Goal: Information Seeking & Learning: Learn about a topic

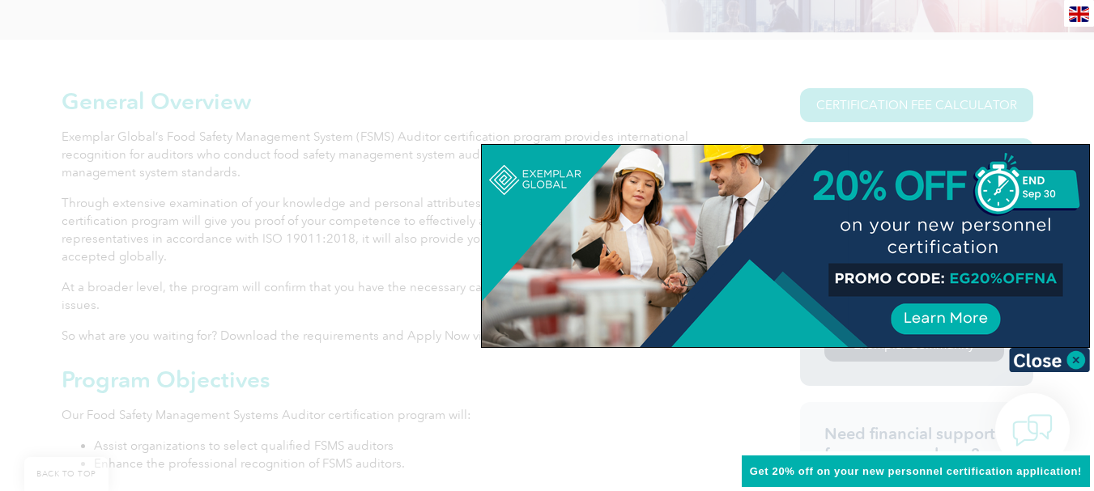
scroll to position [405, 0]
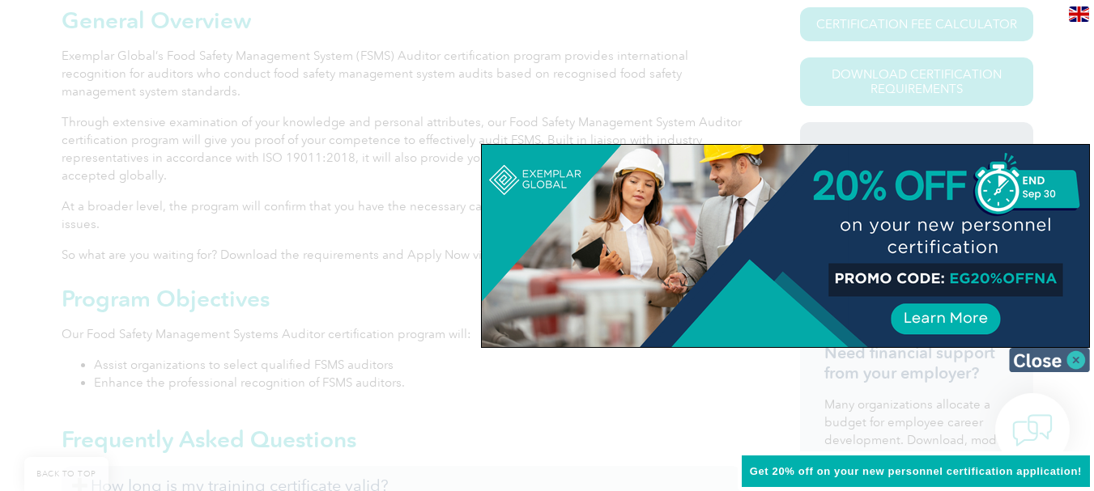
click at [1078, 359] on img at bounding box center [1049, 360] width 81 height 24
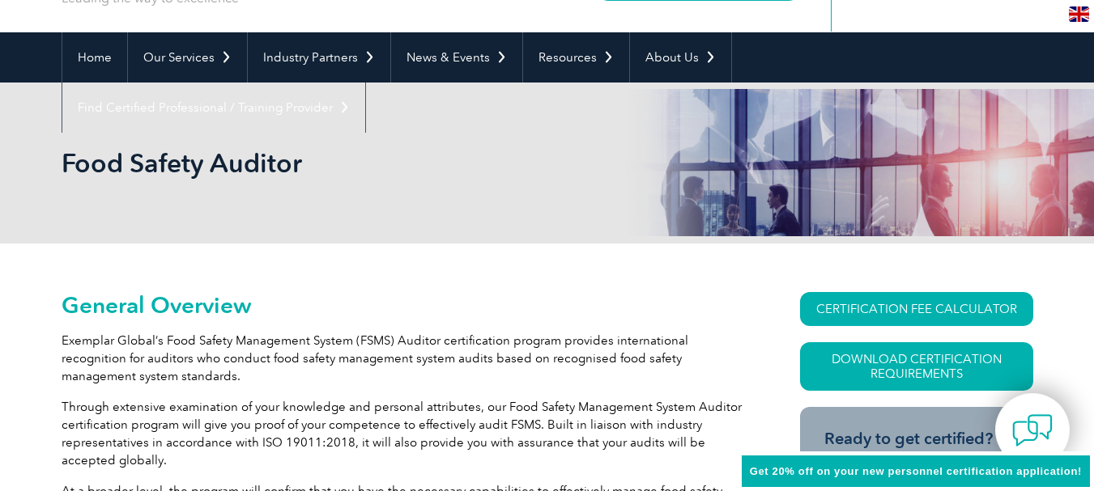
scroll to position [243, 0]
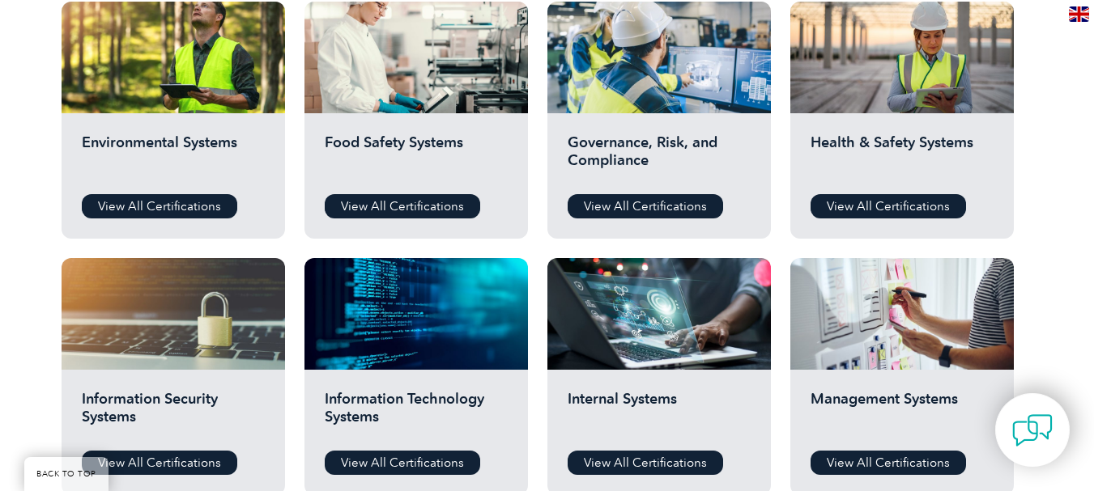
scroll to position [648, 0]
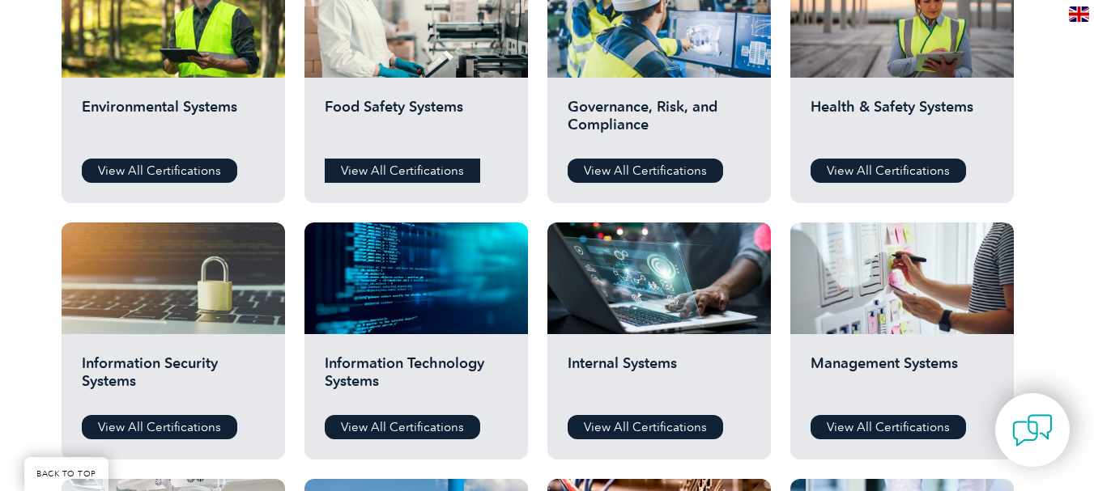
click at [429, 170] on link "View All Certifications" at bounding box center [402, 171] width 155 height 24
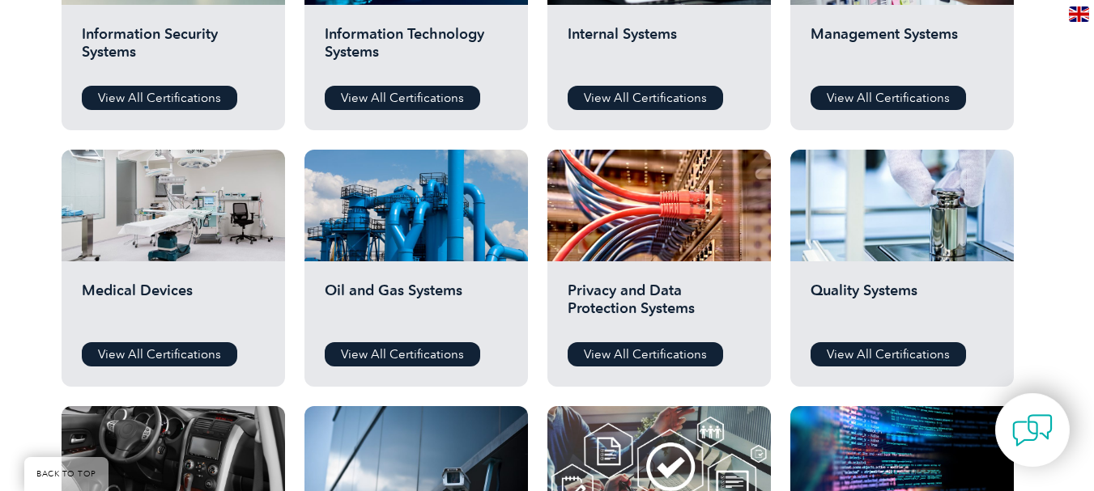
scroll to position [1052, 0]
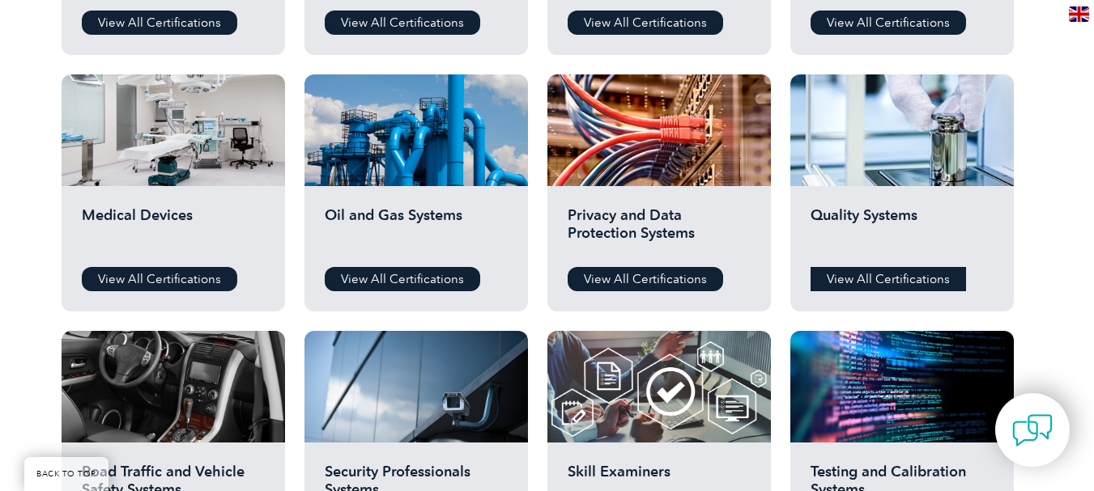
click at [901, 283] on link "View All Certifications" at bounding box center [887, 279] width 155 height 24
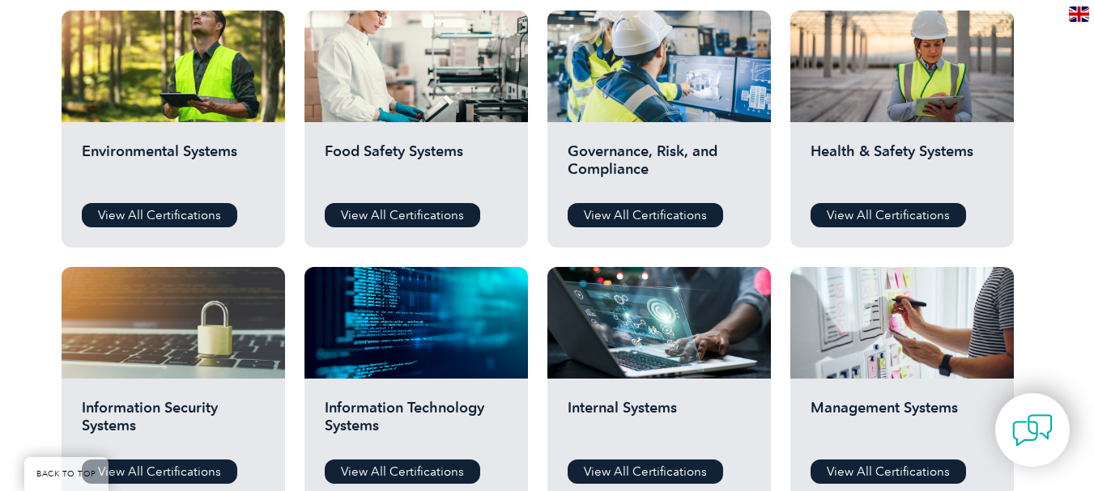
scroll to position [567, 0]
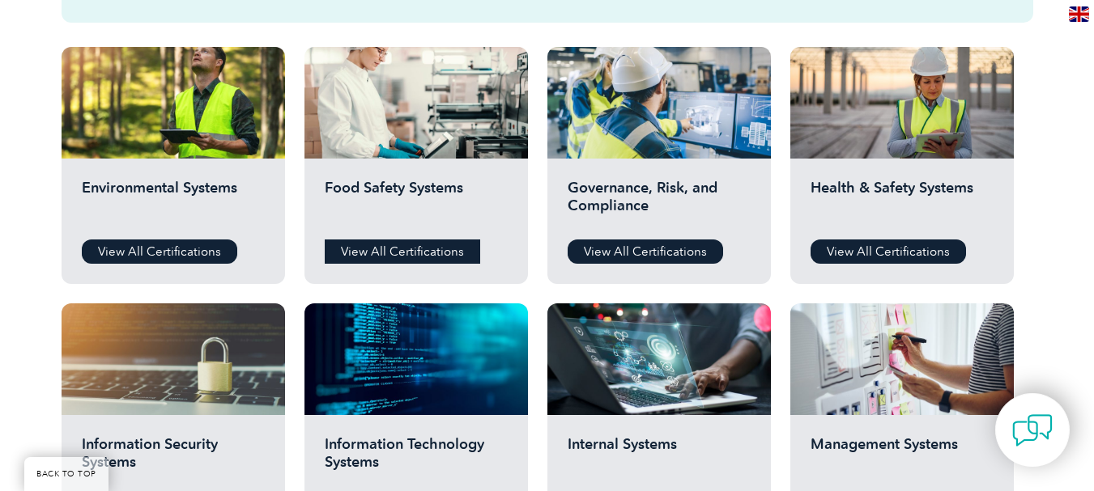
click at [427, 252] on link "View All Certifications" at bounding box center [402, 252] width 155 height 24
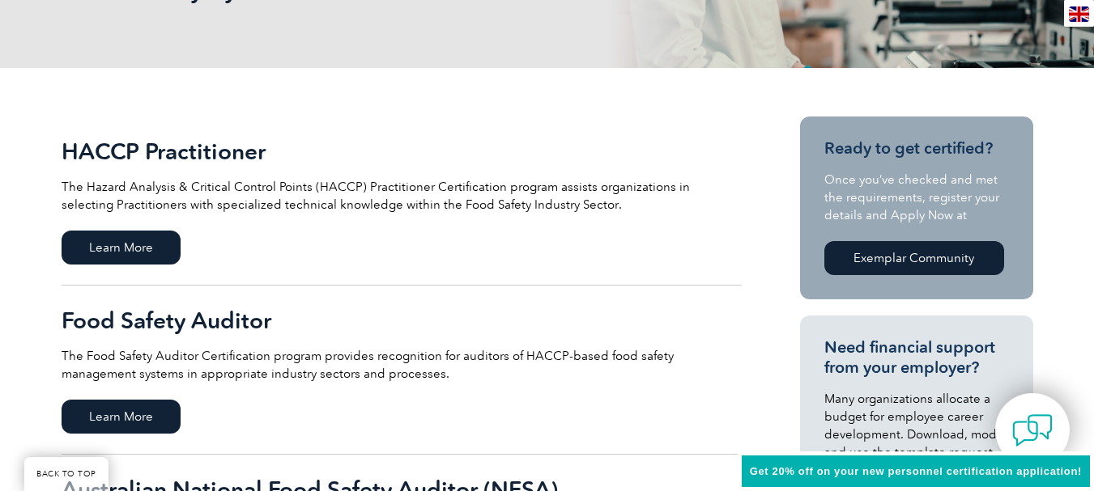
scroll to position [324, 0]
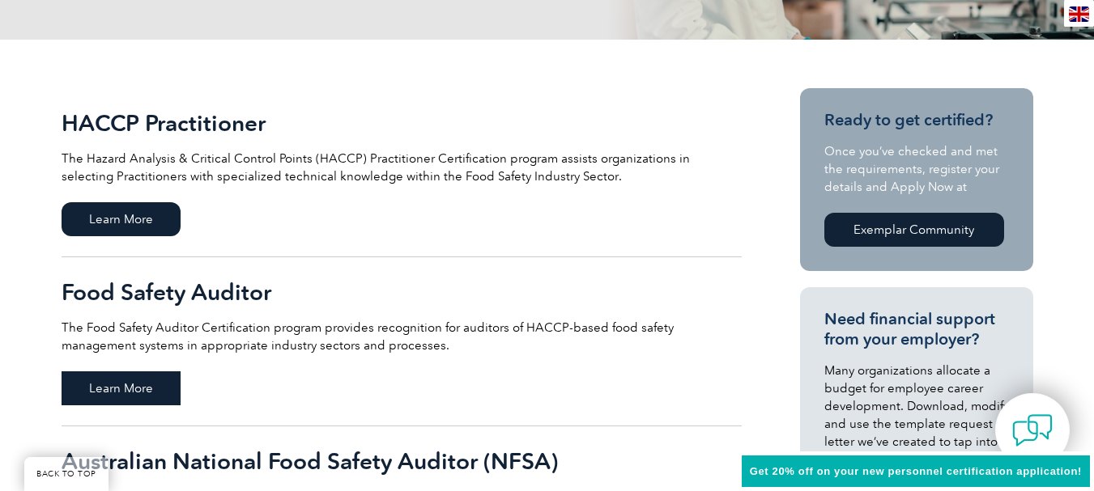
click at [116, 396] on span "Learn More" at bounding box center [121, 389] width 119 height 34
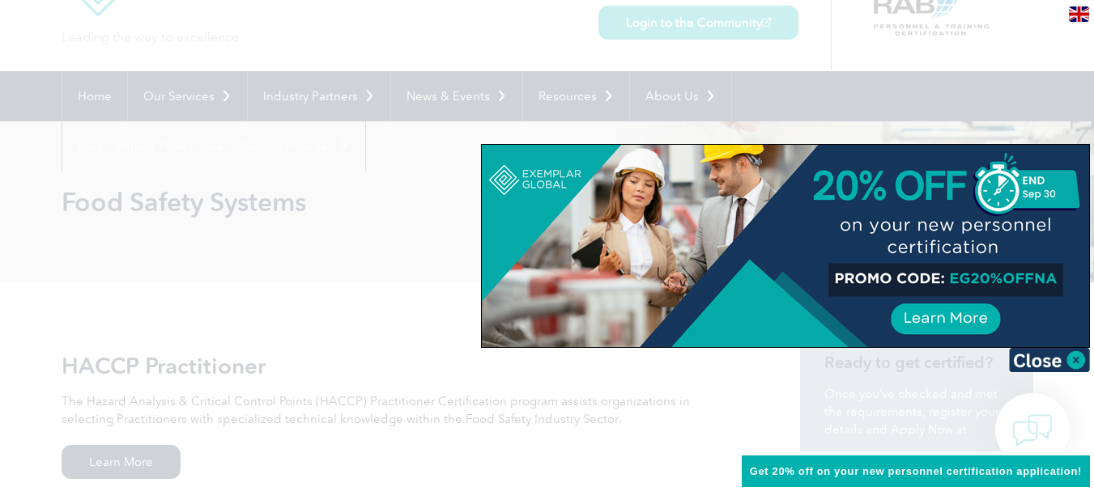
scroll to position [0, 0]
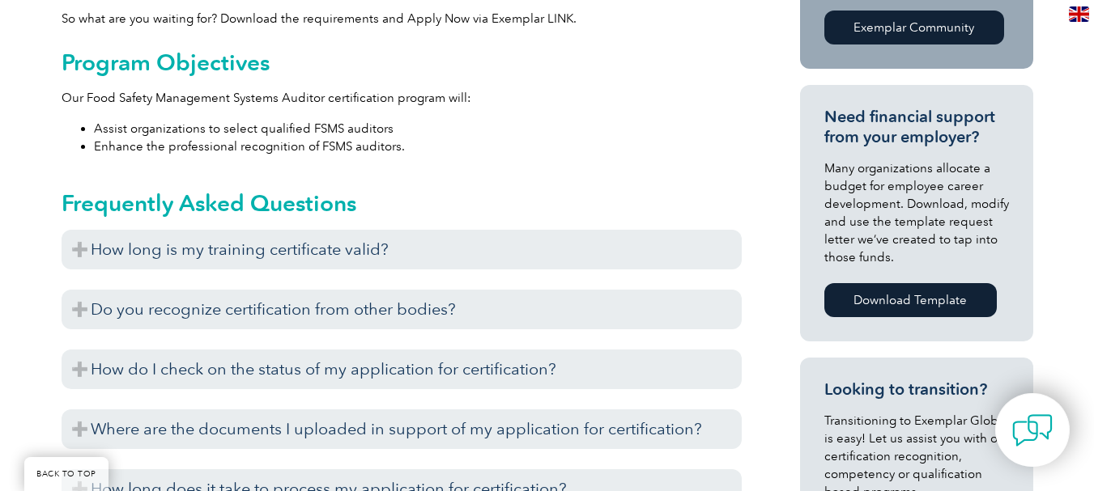
scroll to position [648, 0]
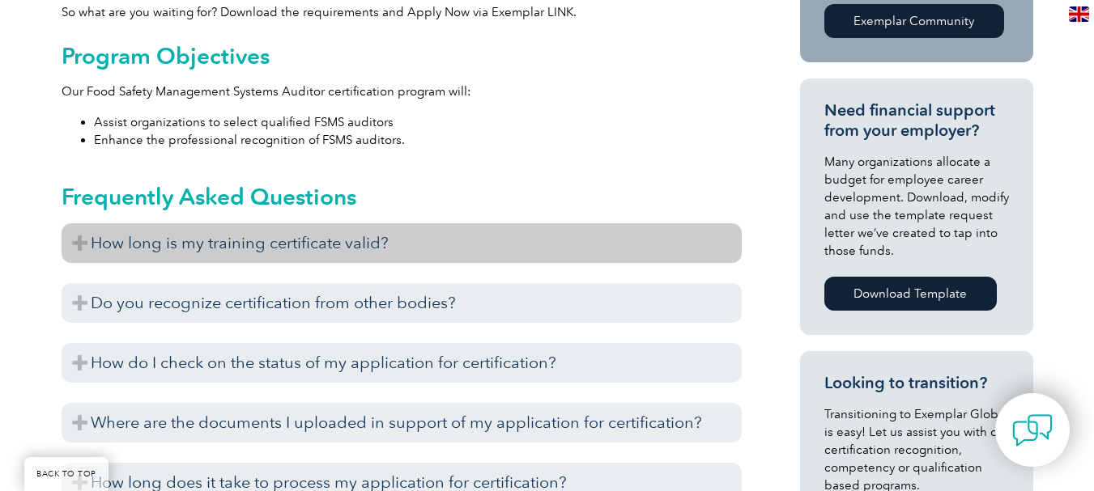
click at [383, 255] on h3 "How long is my training certificate valid?" at bounding box center [402, 243] width 680 height 40
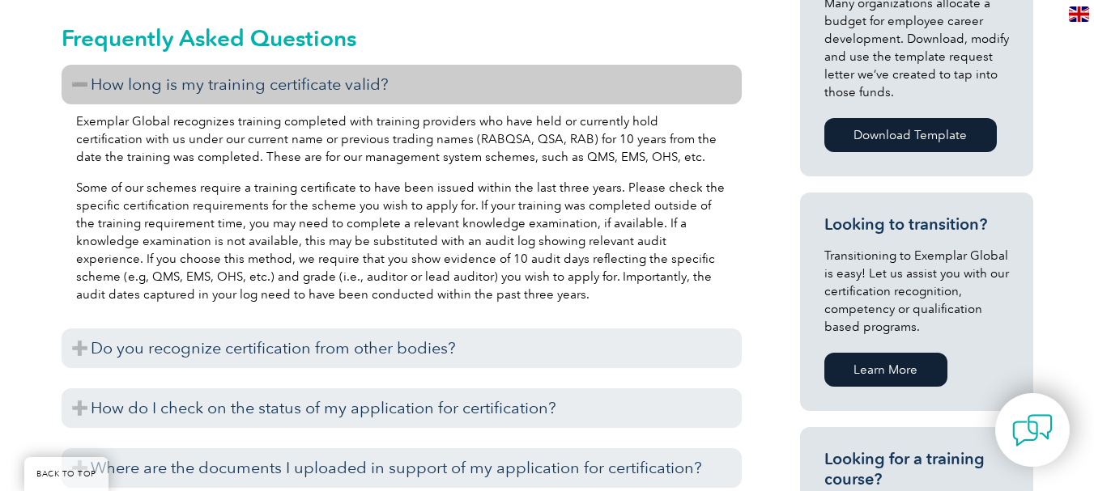
scroll to position [809, 0]
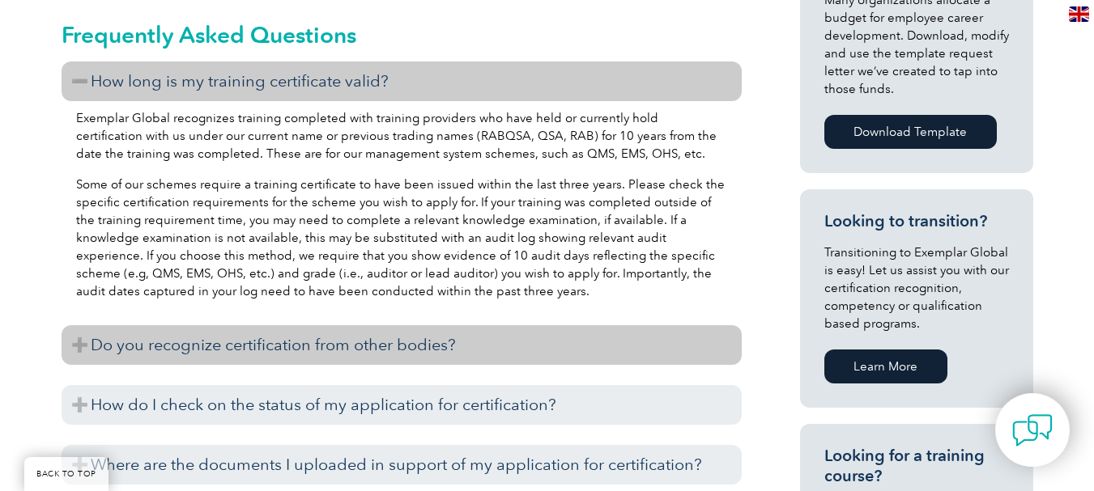
click at [401, 341] on h3 "Do you recognize certification from other bodies?" at bounding box center [402, 345] width 680 height 40
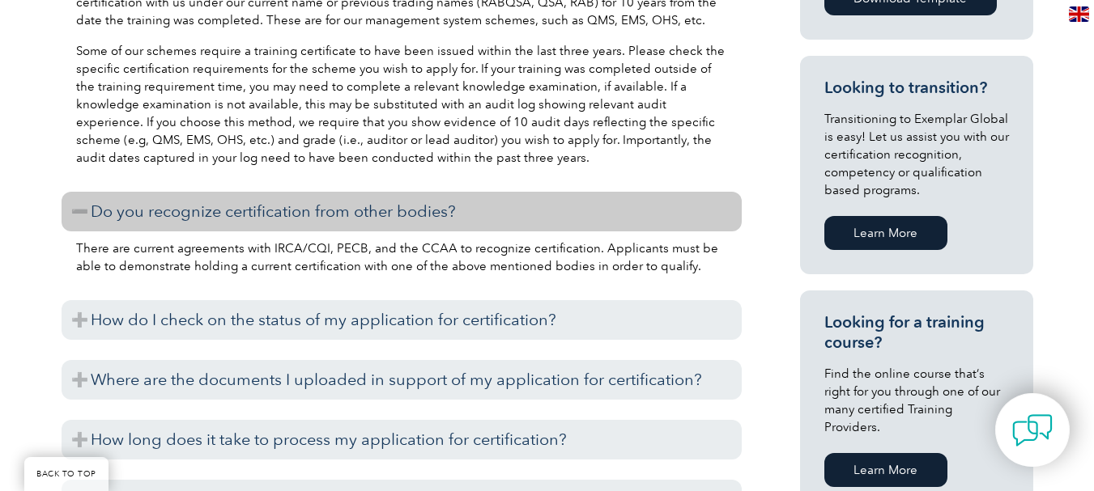
scroll to position [1052, 0]
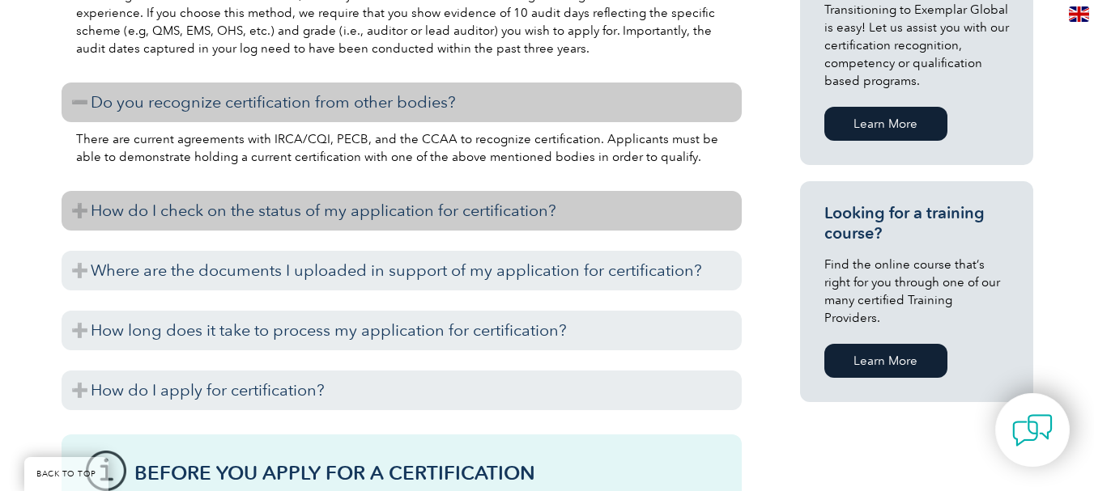
click at [396, 218] on h3 "How do I check on the status of my application for certification?" at bounding box center [402, 211] width 680 height 40
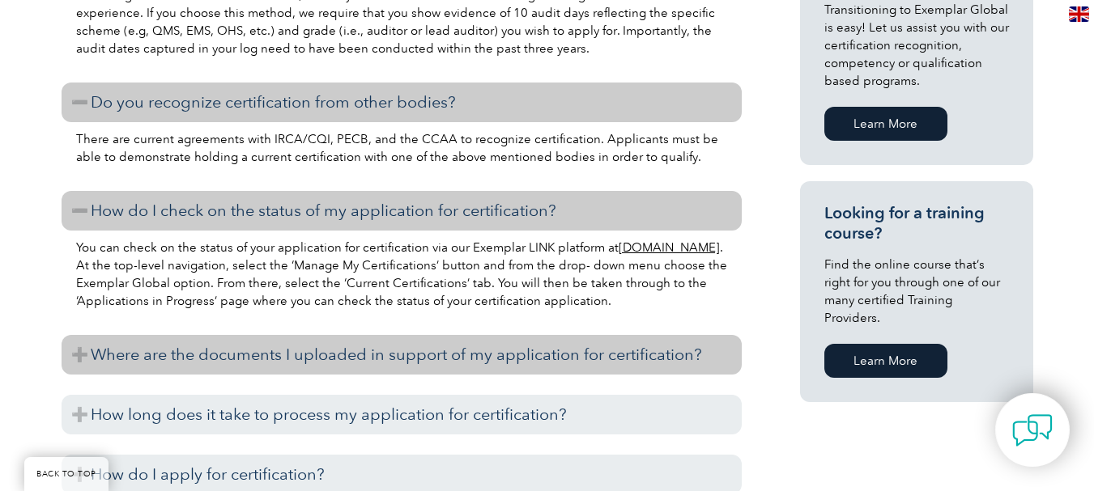
click at [459, 354] on h3 "Where are the documents I uploaded in support of my application for certificati…" at bounding box center [402, 355] width 680 height 40
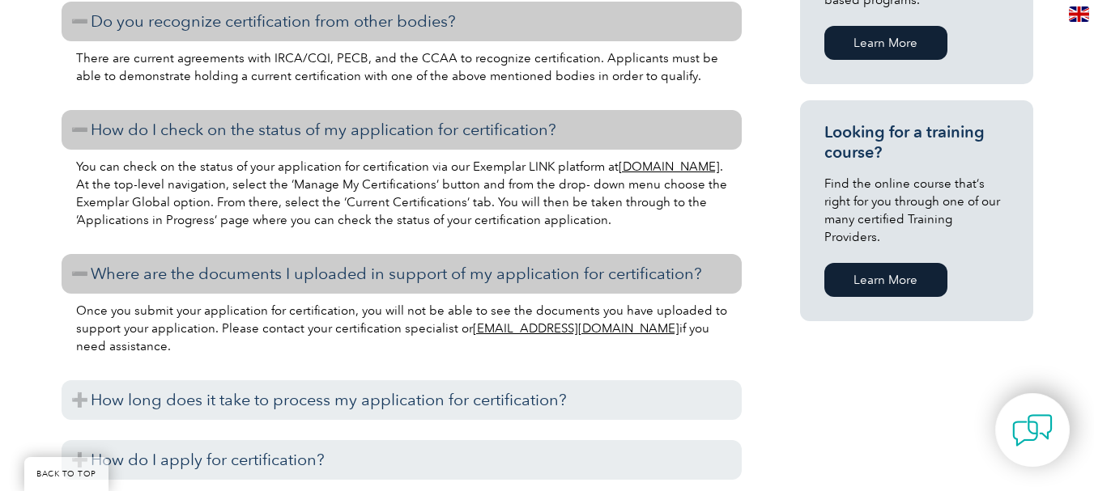
scroll to position [1214, 0]
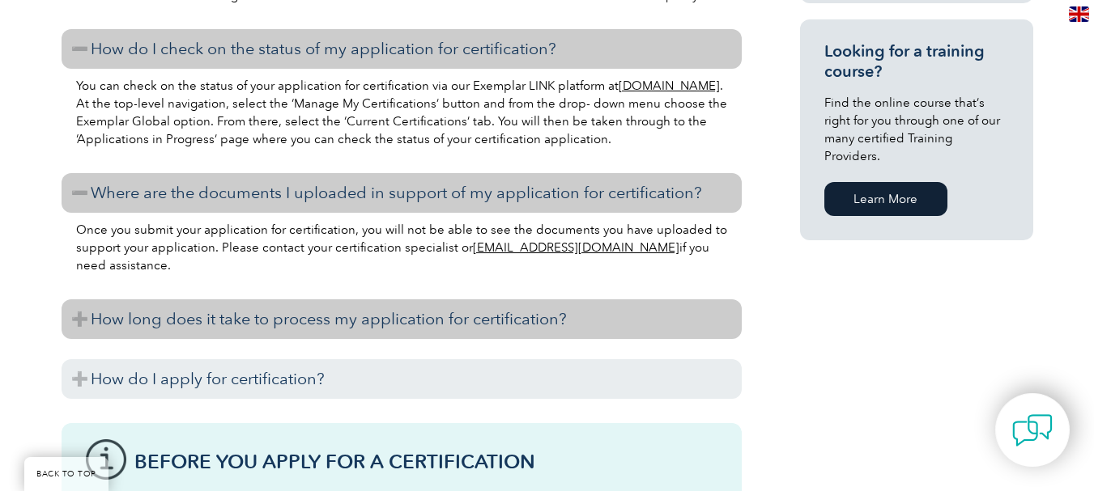
click at [482, 321] on h3 "How long does it take to process my application for certification?" at bounding box center [402, 319] width 680 height 40
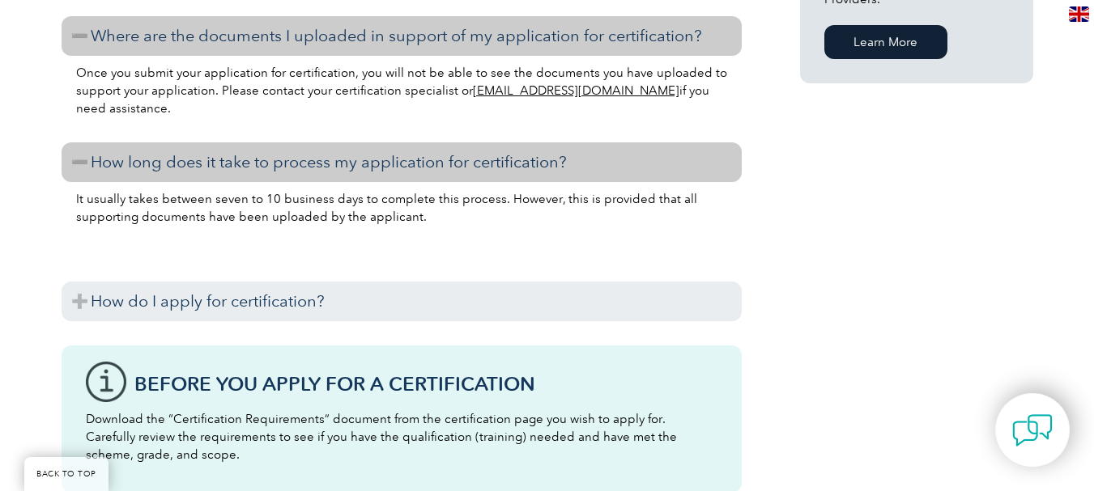
scroll to position [1376, 0]
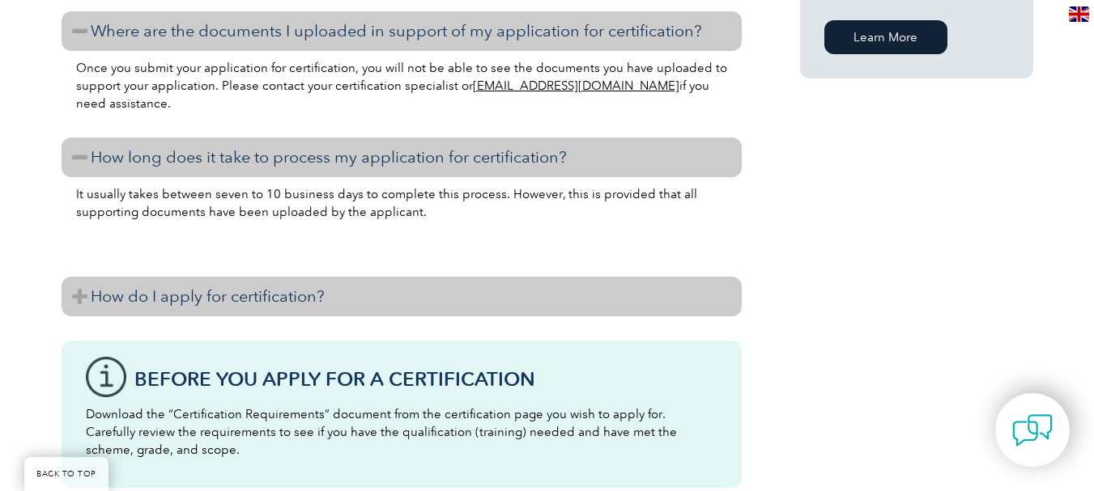
click at [269, 303] on h3 "How do I apply for certification?" at bounding box center [402, 297] width 680 height 40
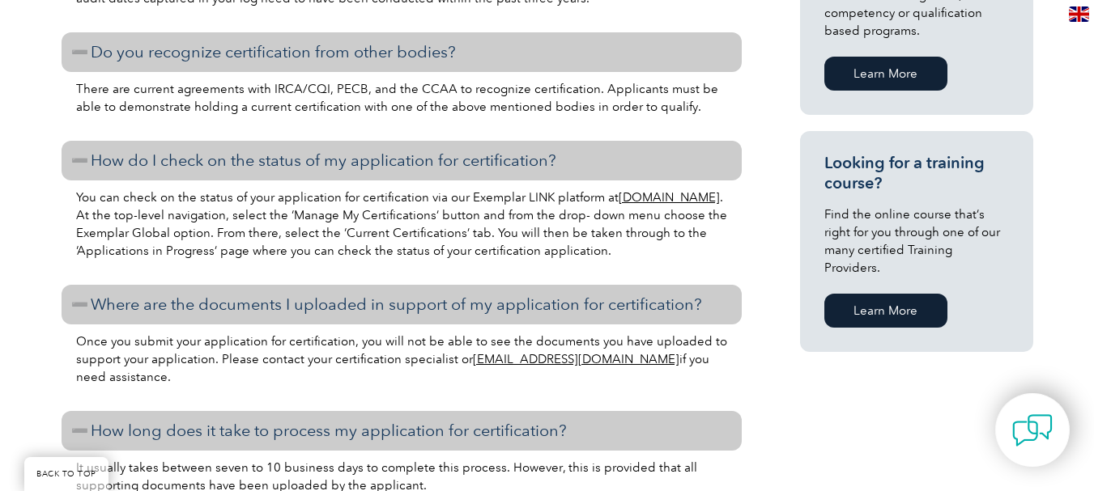
scroll to position [1133, 0]
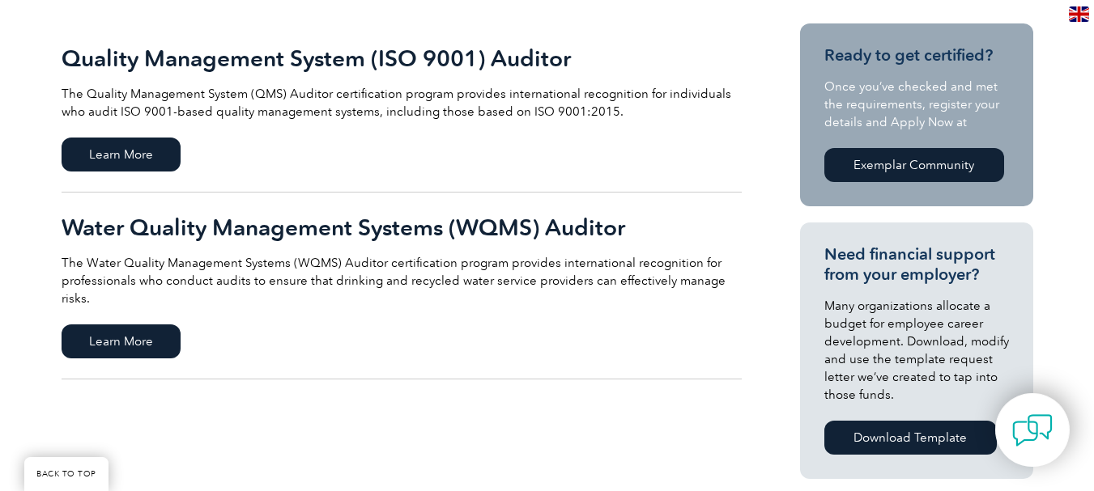
scroll to position [243, 0]
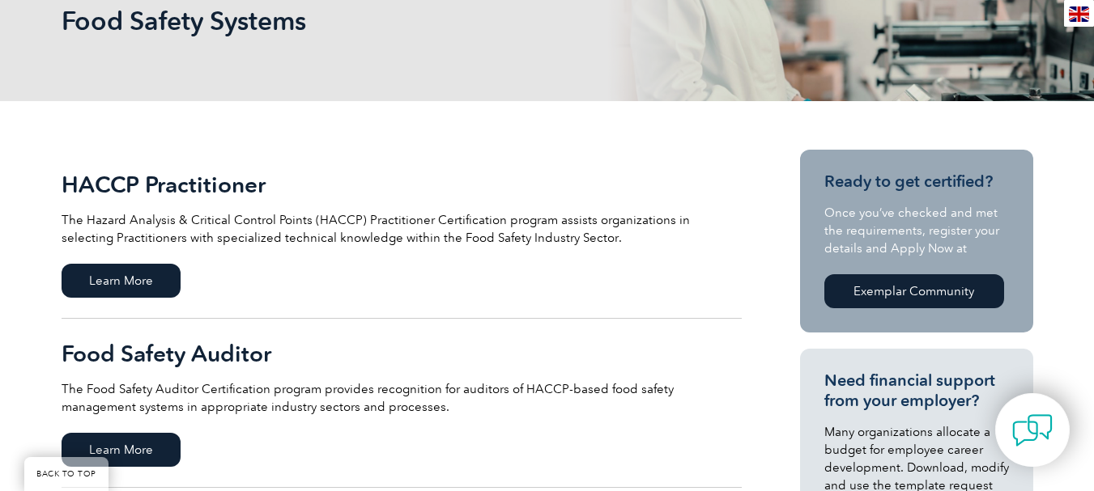
scroll to position [324, 0]
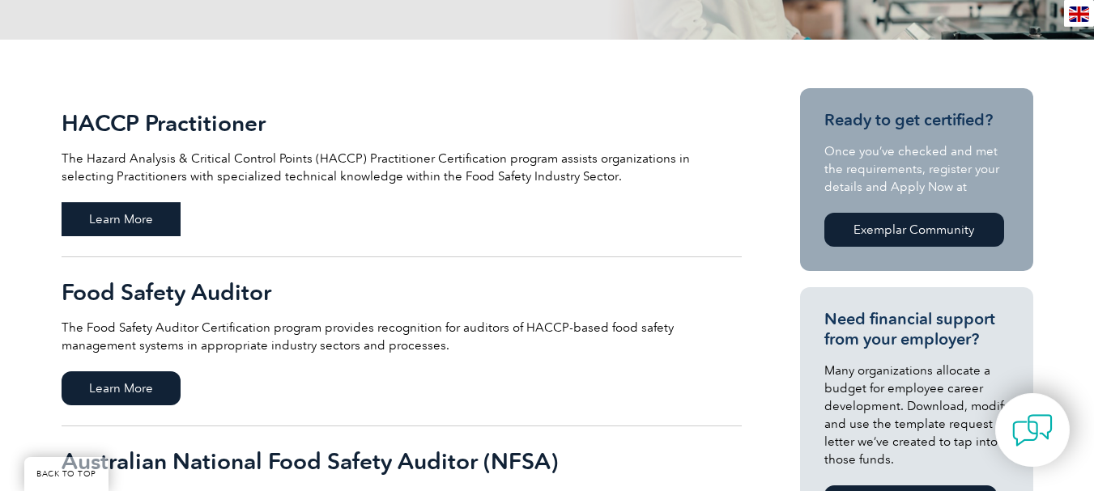
click at [99, 210] on span "Learn More" at bounding box center [121, 219] width 119 height 34
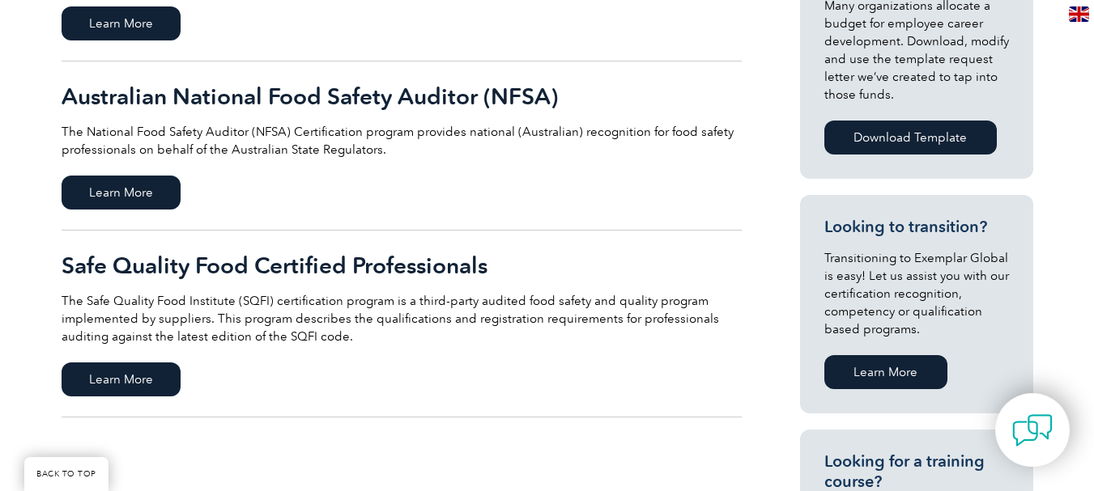
scroll to position [728, 0]
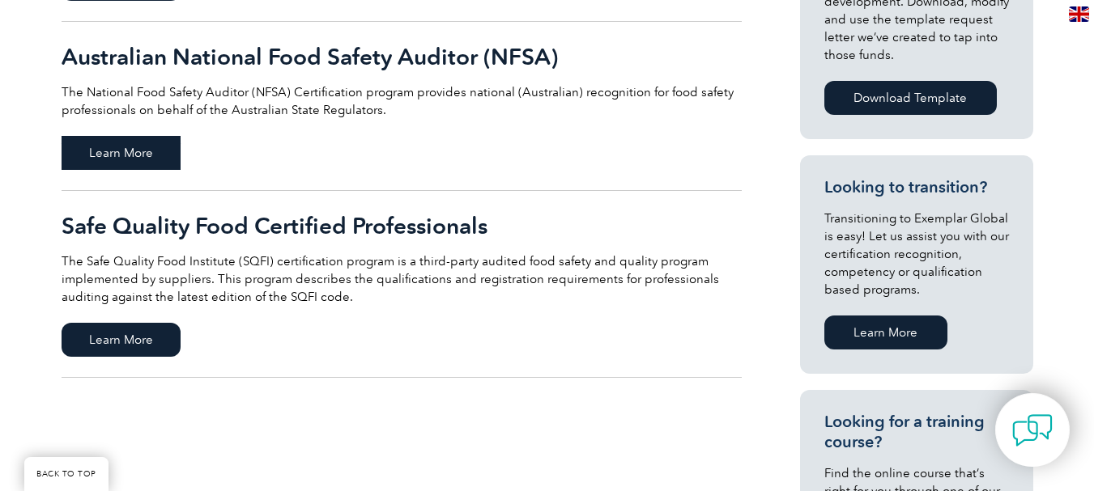
click at [134, 154] on span "Learn More" at bounding box center [121, 153] width 119 height 34
click at [135, 335] on span "Learn More" at bounding box center [121, 340] width 119 height 34
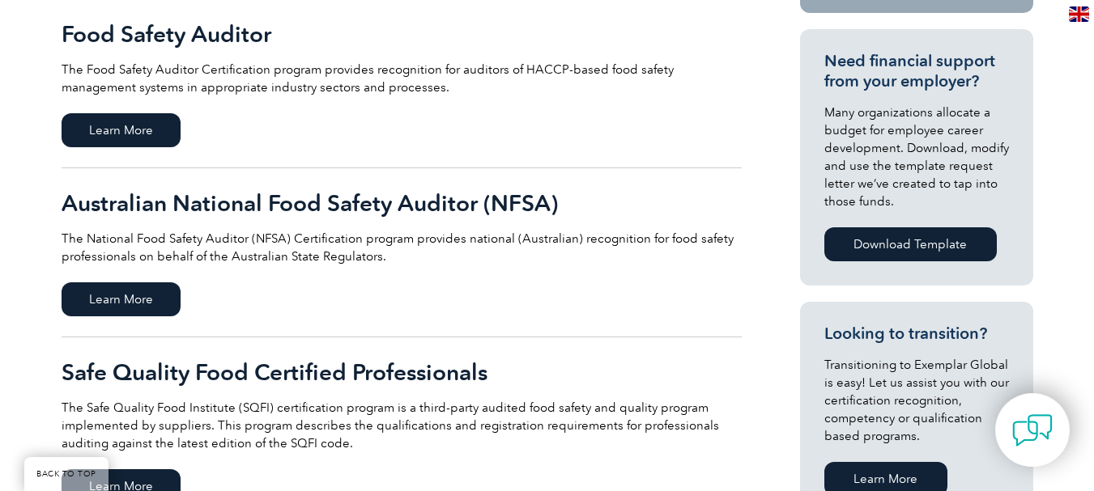
scroll to position [567, 0]
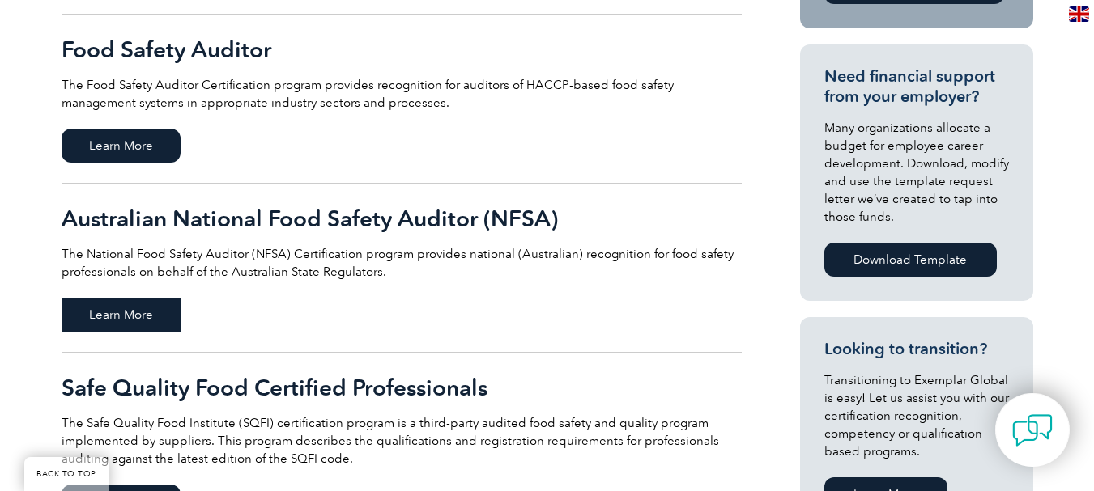
click at [134, 306] on span "Learn More" at bounding box center [121, 315] width 119 height 34
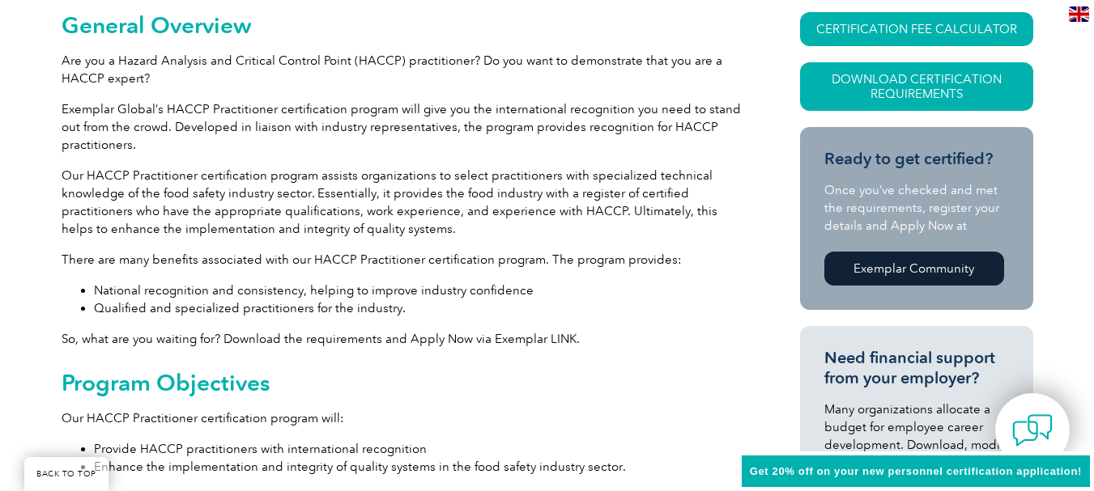
scroll to position [405, 0]
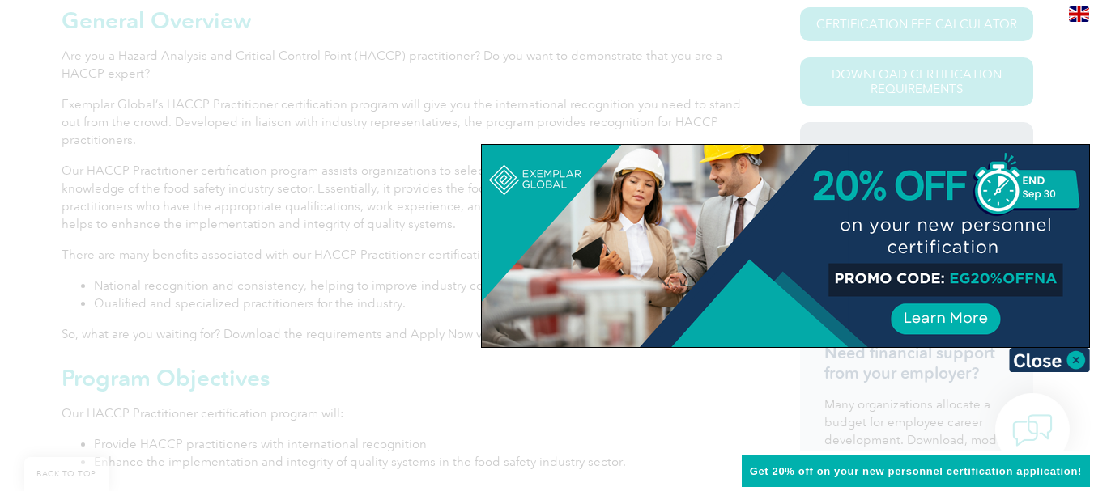
click at [431, 377] on div at bounding box center [547, 245] width 1094 height 491
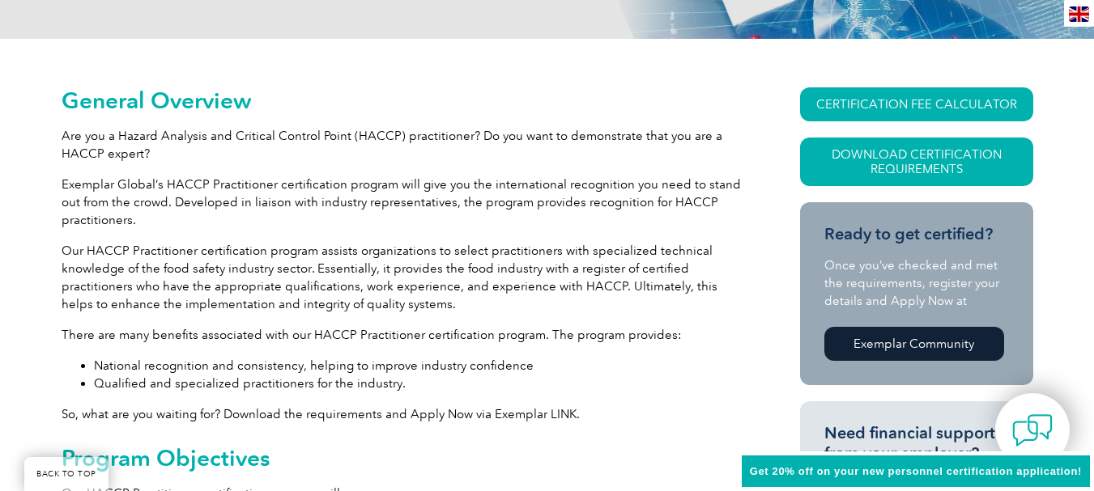
scroll to position [324, 0]
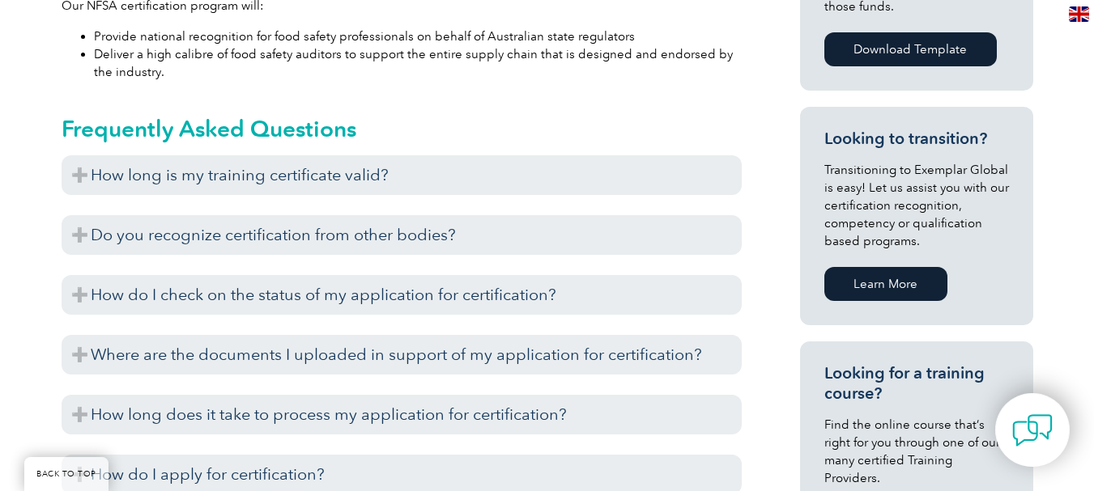
scroll to position [890, 0]
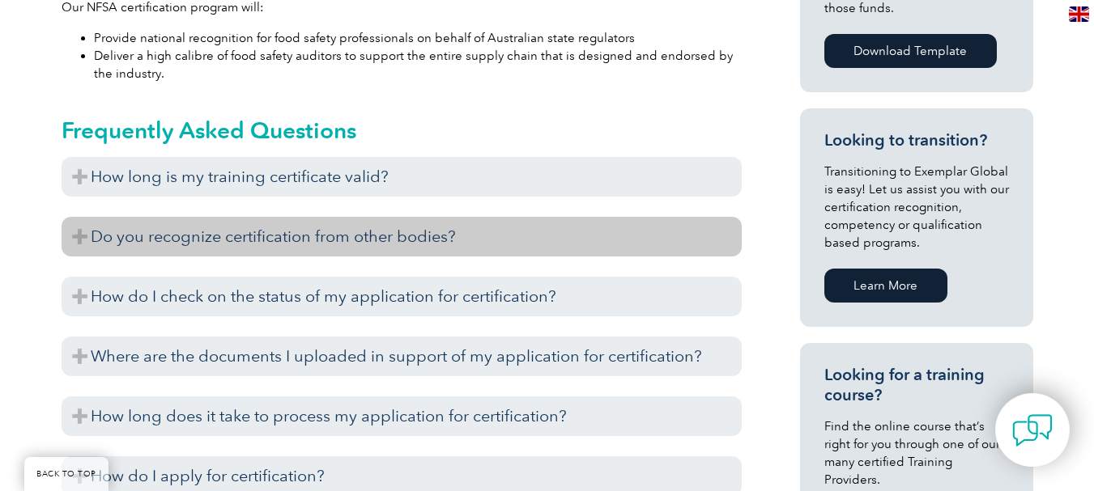
click at [433, 237] on h3 "Do you recognize certification from other bodies?" at bounding box center [402, 237] width 680 height 40
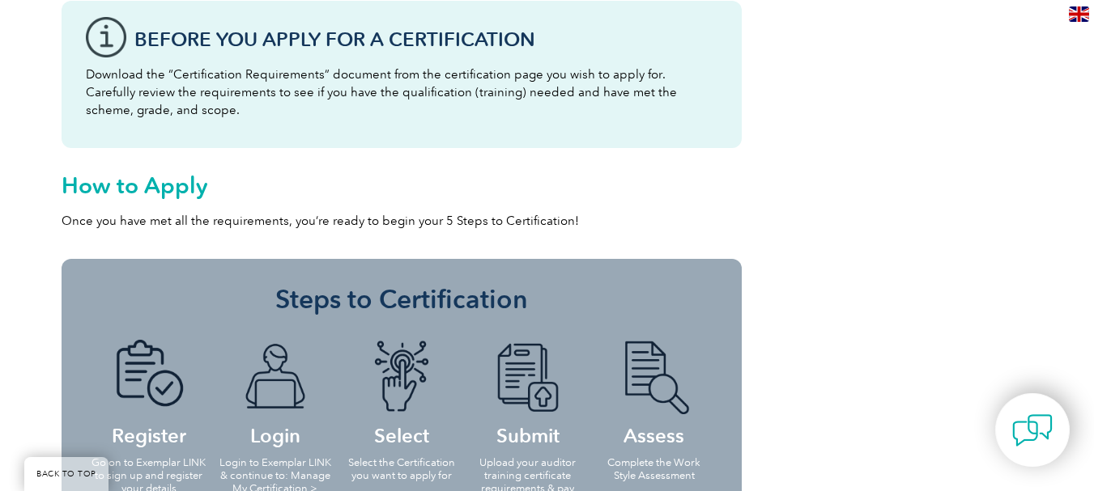
scroll to position [1457, 0]
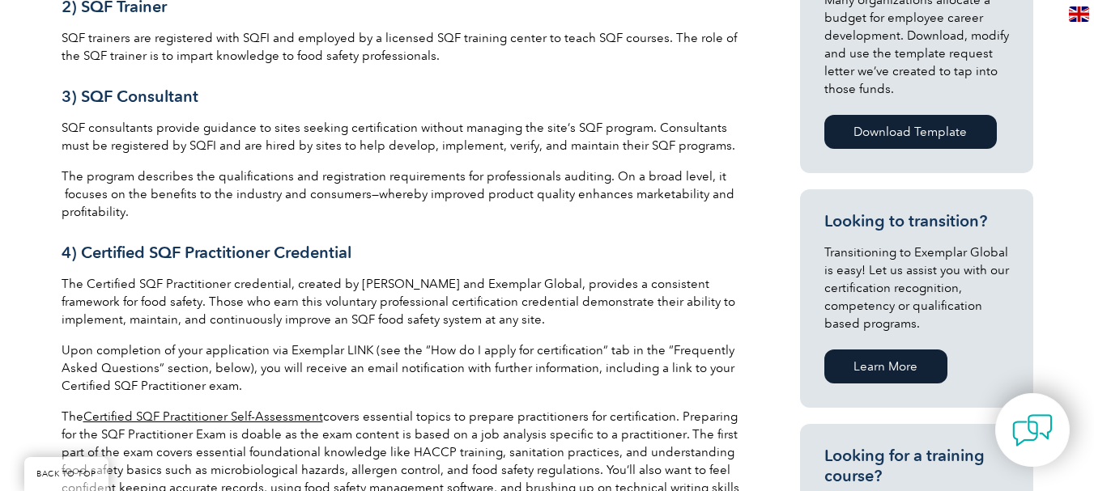
scroll to position [890, 0]
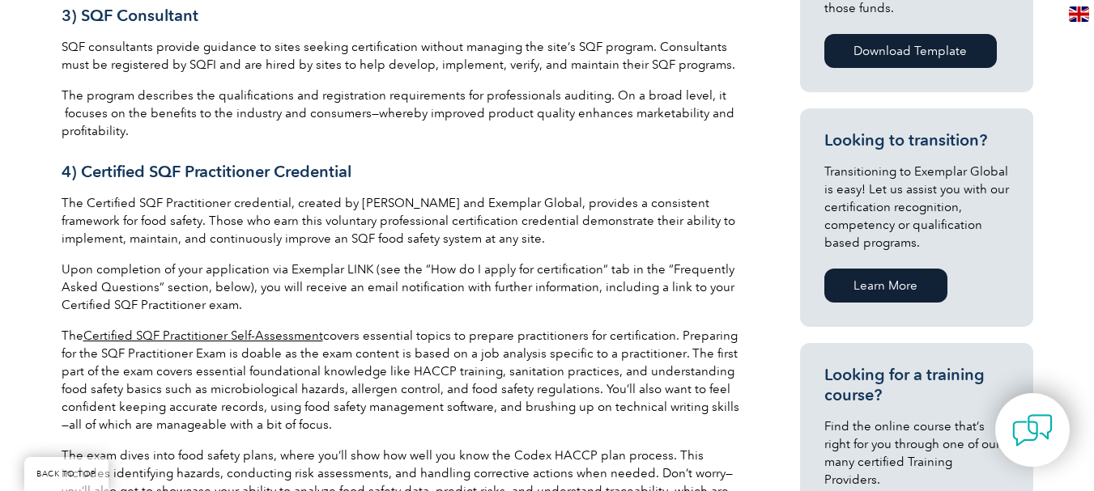
click at [260, 337] on link "Certified SQF Practitioner Self-Assessment" at bounding box center [203, 336] width 240 height 15
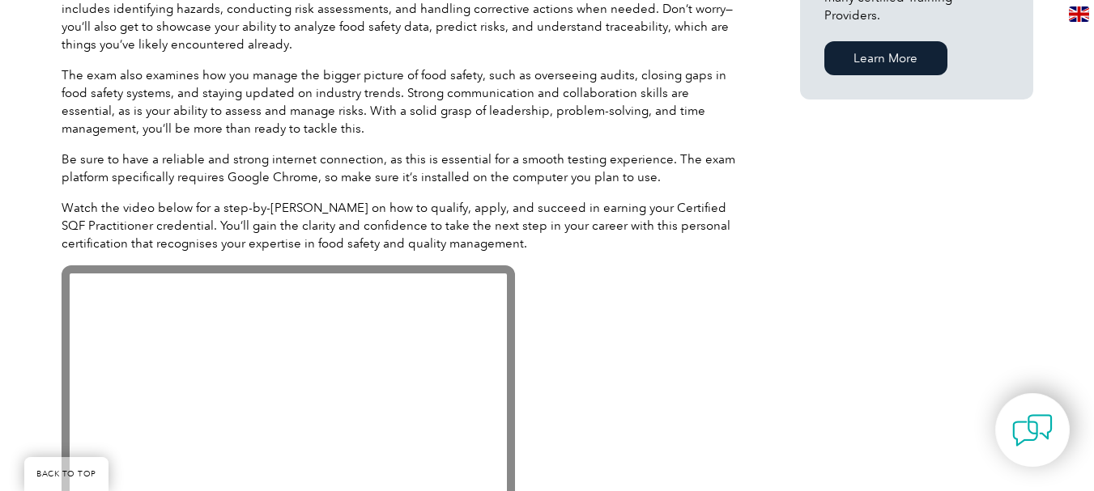
scroll to position [1457, 0]
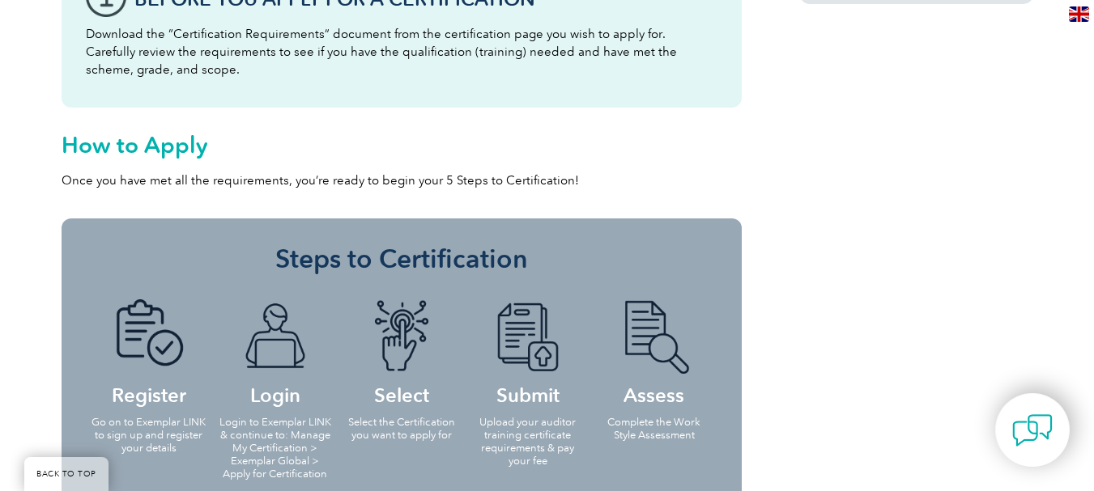
scroll to position [1457, 0]
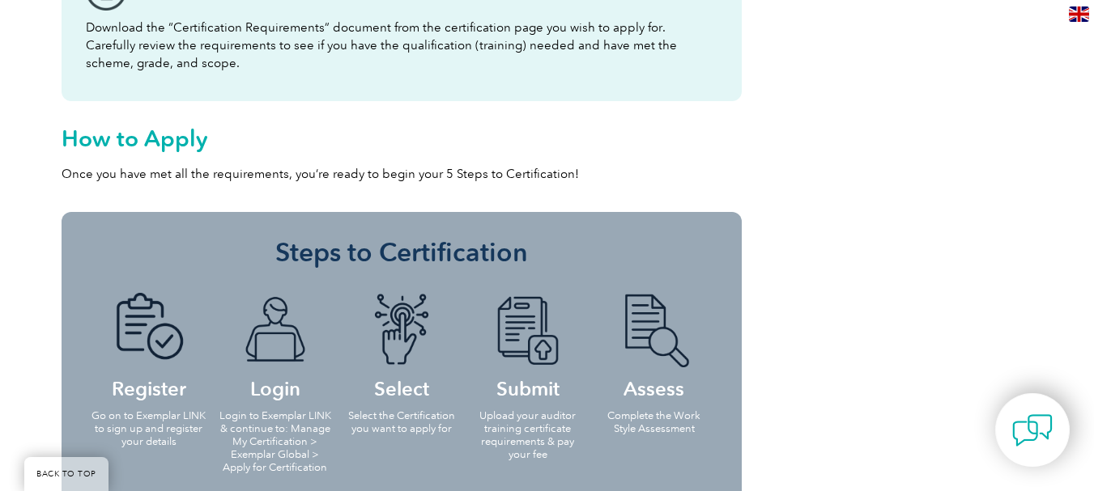
click at [140, 348] on img at bounding box center [148, 330] width 89 height 74
click at [143, 393] on h4 "Register" at bounding box center [149, 345] width 117 height 104
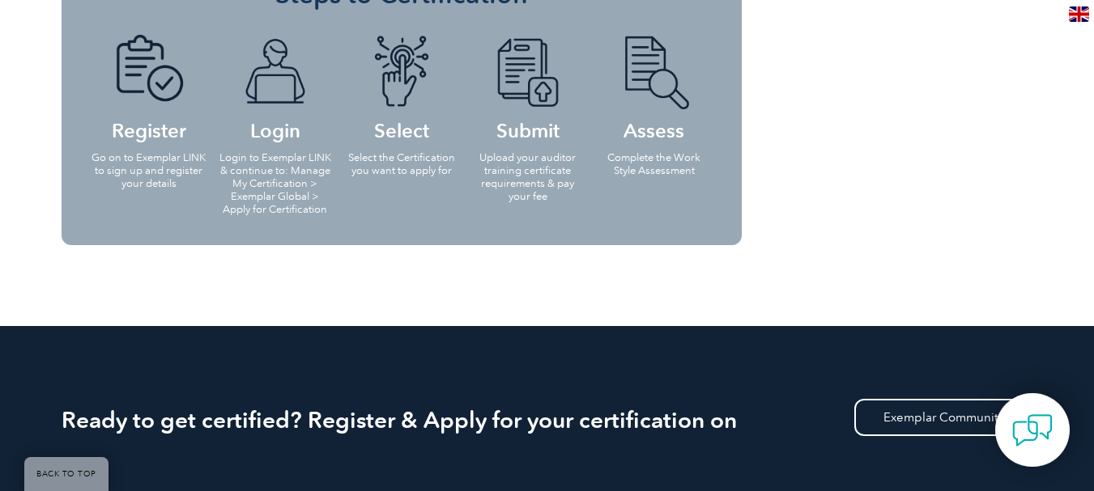
scroll to position [1700, 0]
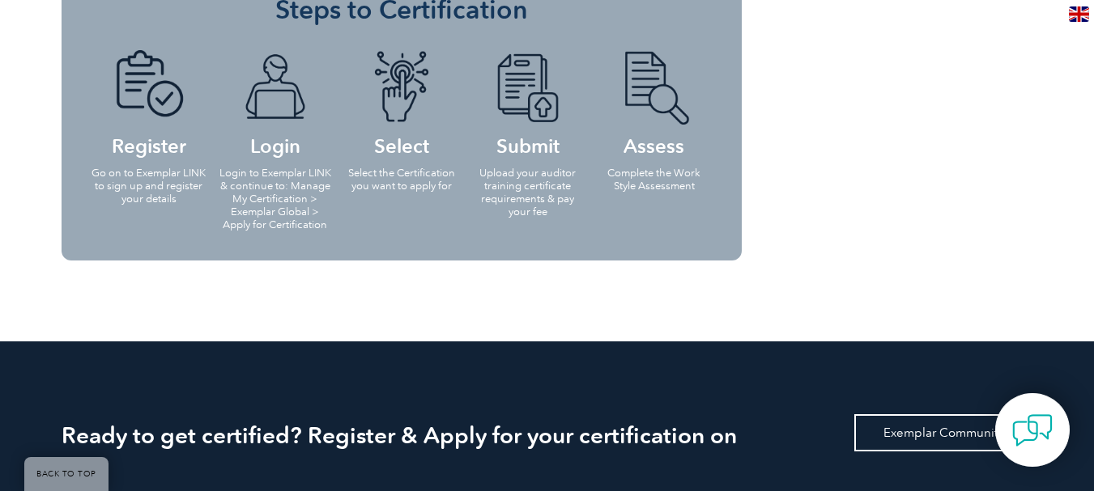
click at [920, 434] on link "Exemplar Community" at bounding box center [943, 432] width 179 height 37
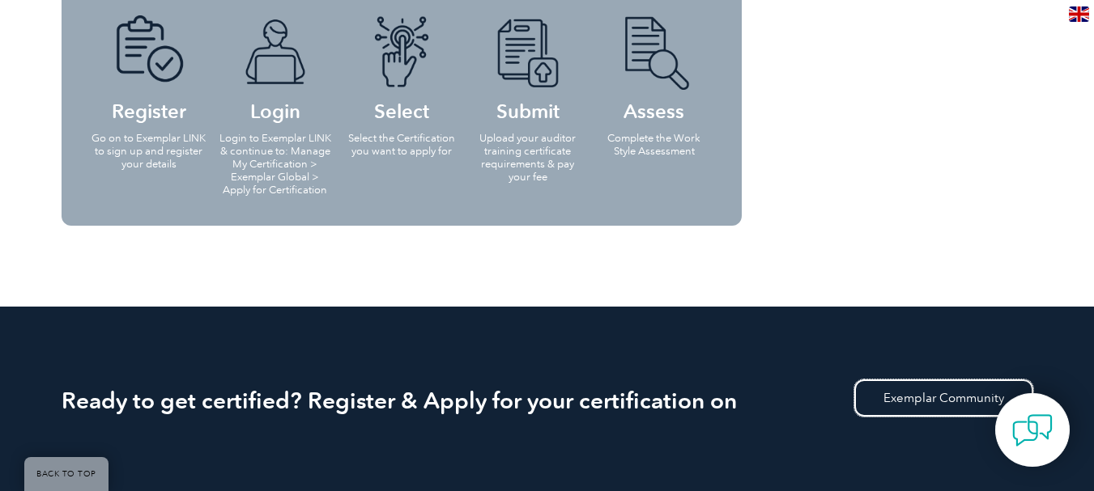
scroll to position [1781, 0]
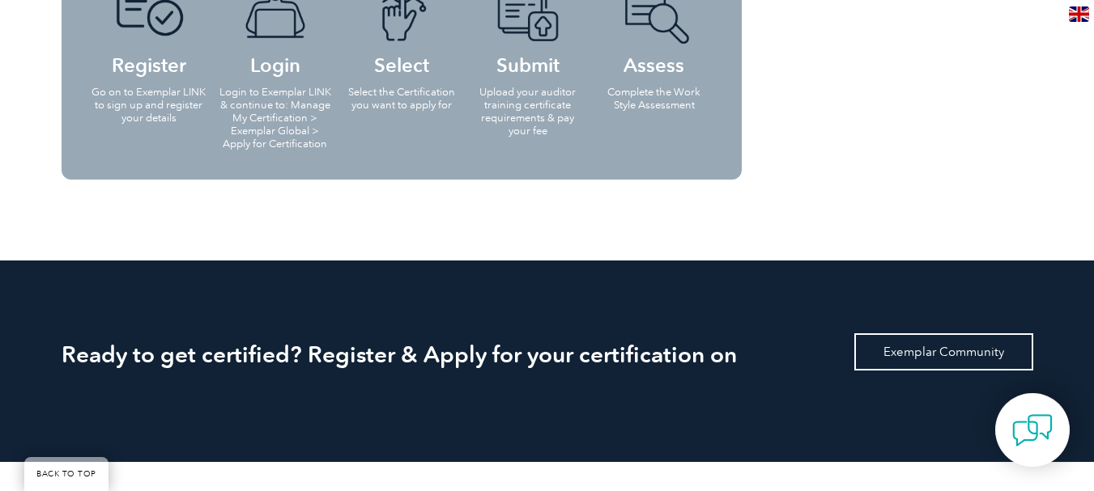
click at [958, 345] on link "Exemplar Community" at bounding box center [943, 351] width 179 height 37
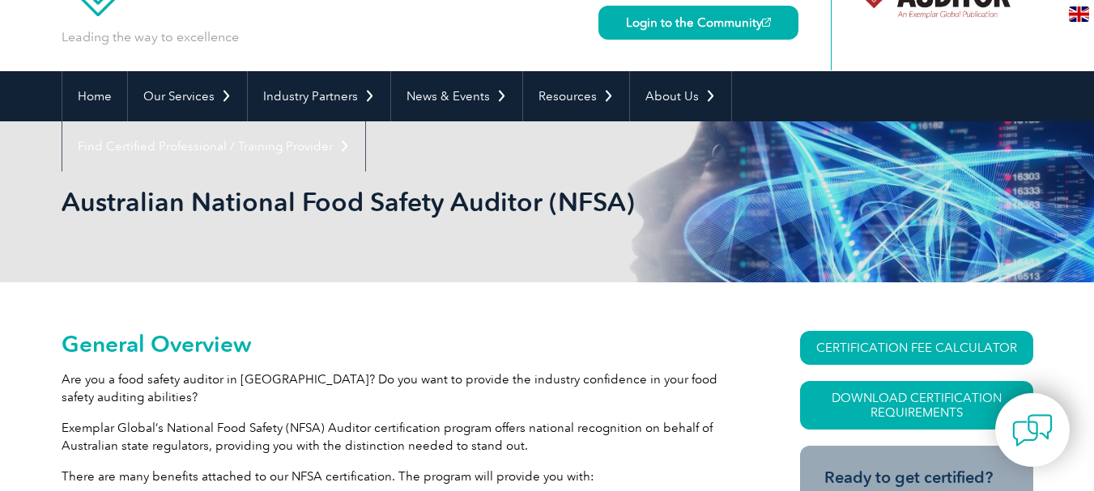
scroll to position [0, 0]
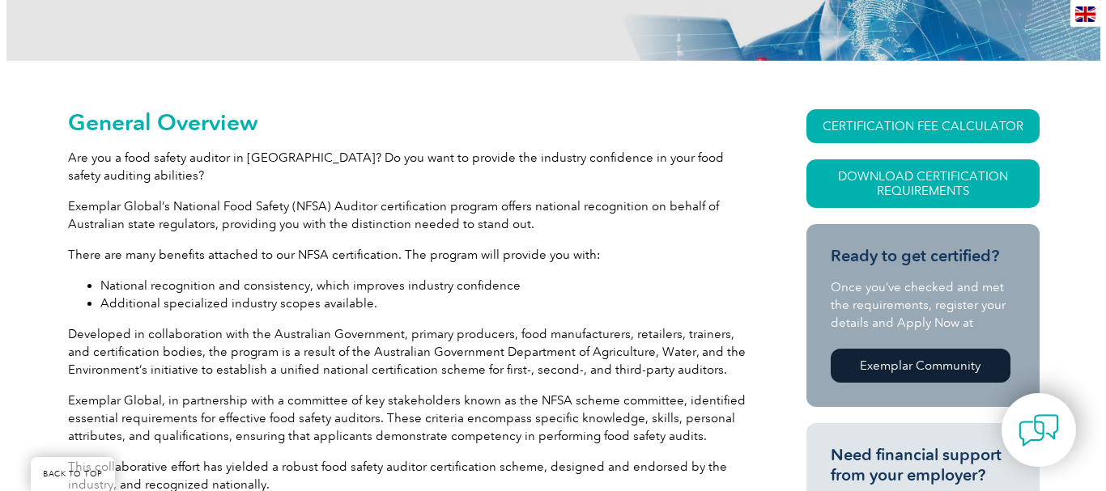
scroll to position [324, 0]
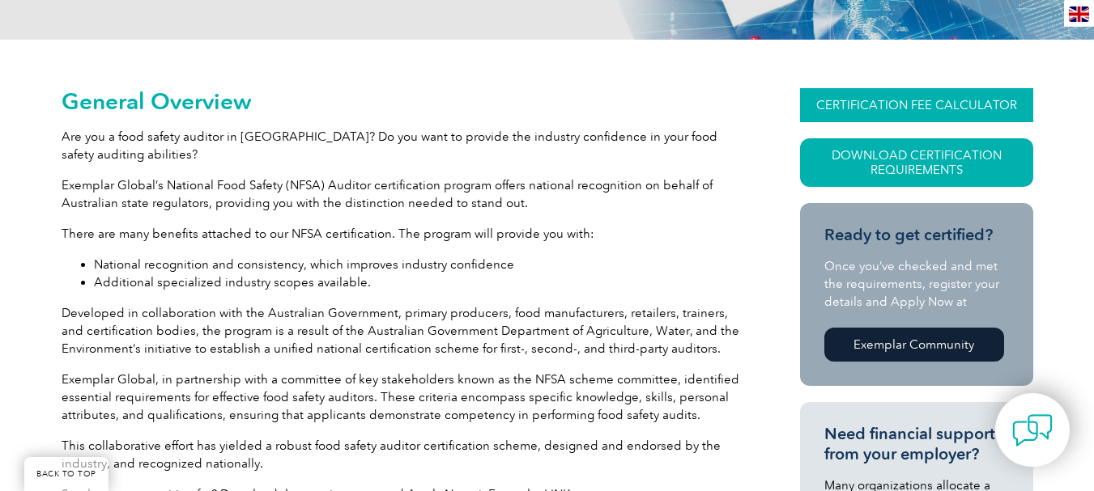
click at [955, 103] on link "CERTIFICATION FEE CALCULATOR" at bounding box center [916, 105] width 233 height 34
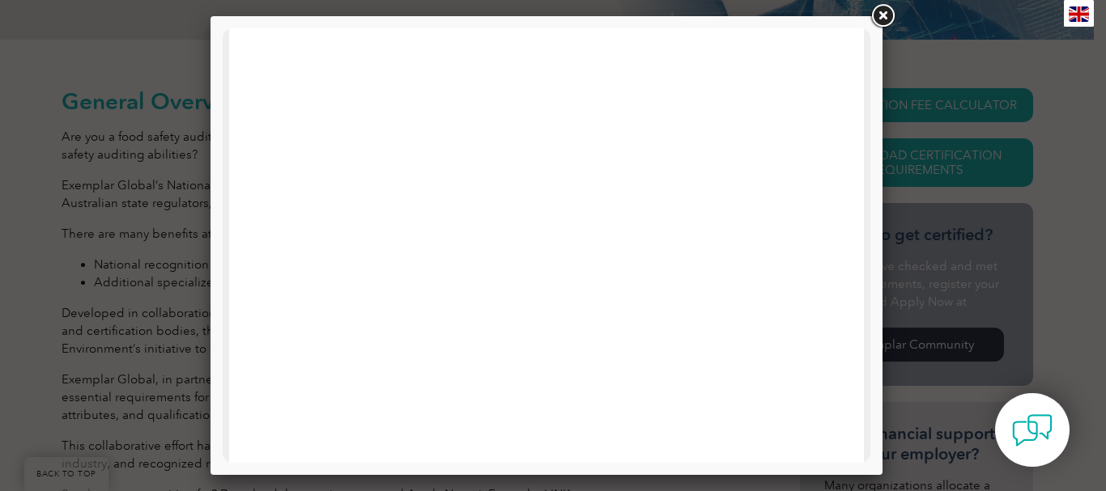
scroll to position [0, 0]
drag, startPoint x: 869, startPoint y: 149, endPoint x: 1097, endPoint y: 158, distance: 228.4
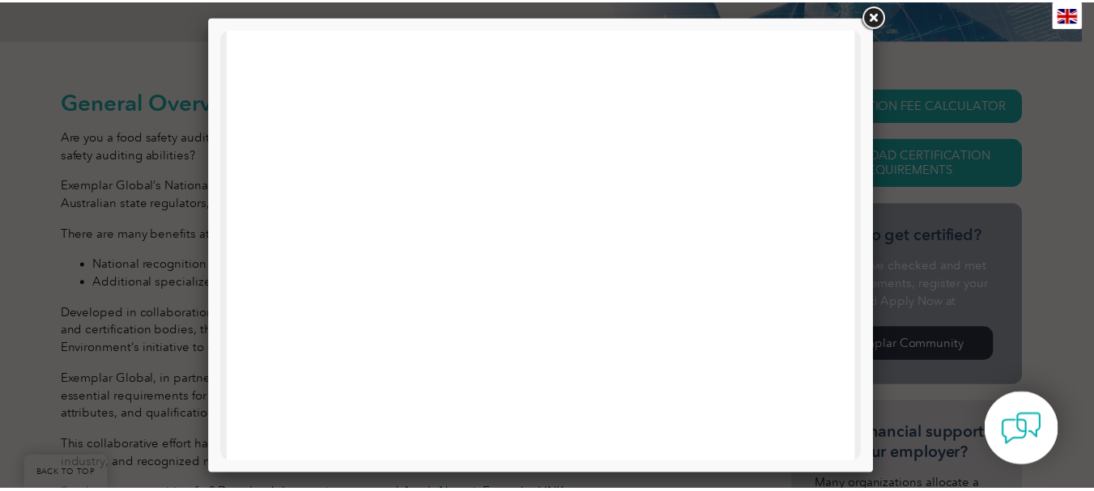
scroll to position [182, 0]
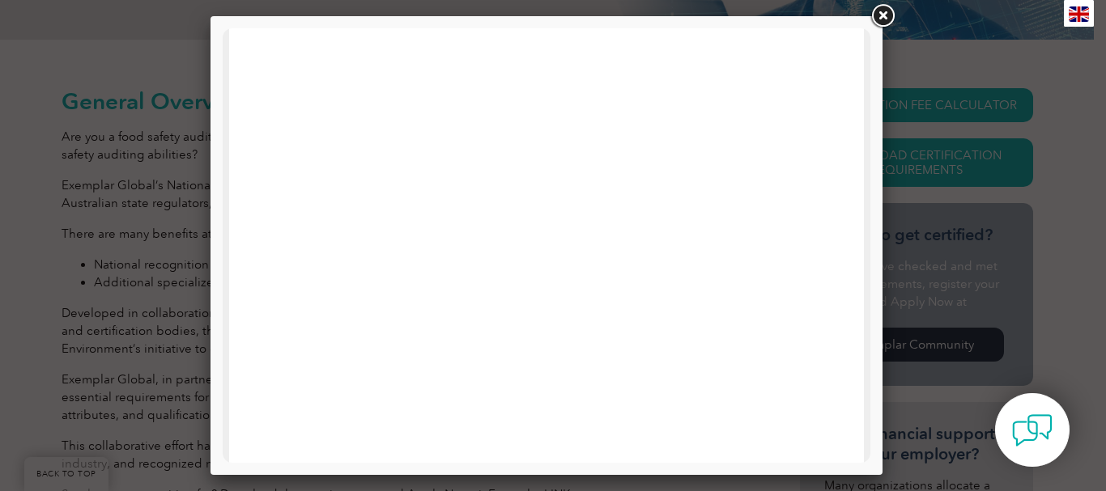
click at [881, 19] on link at bounding box center [882, 16] width 29 height 29
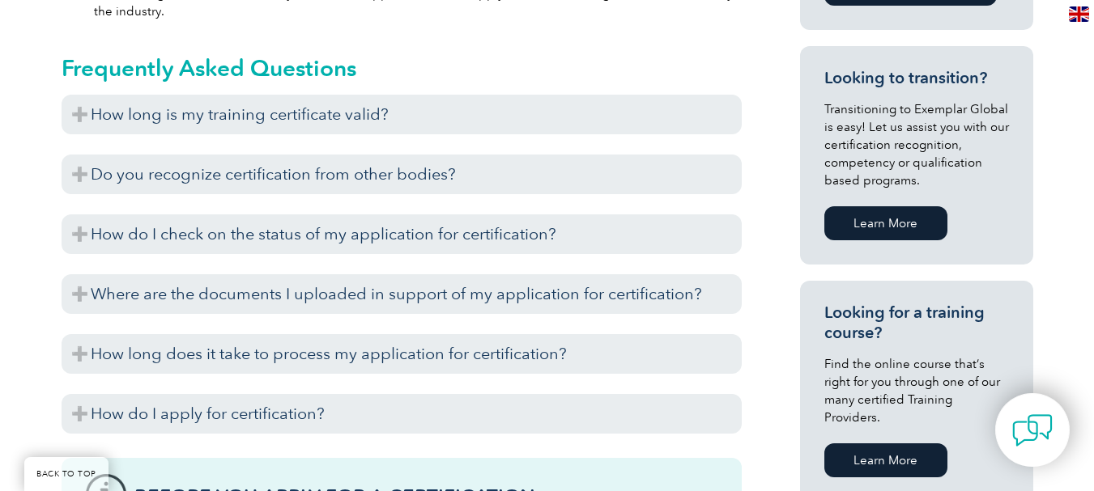
scroll to position [971, 0]
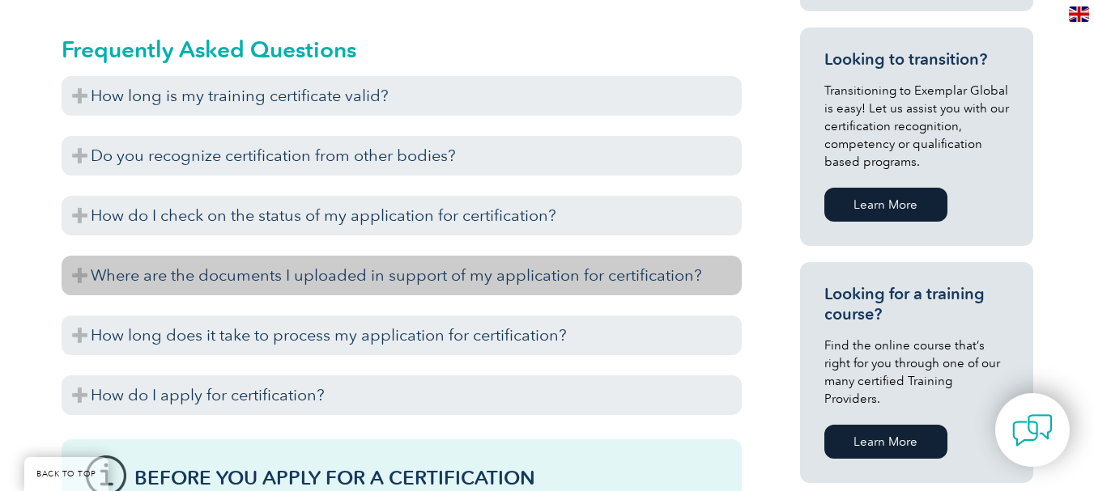
click at [689, 276] on h3 "Where are the documents I uploaded in support of my application for certificati…" at bounding box center [402, 276] width 680 height 40
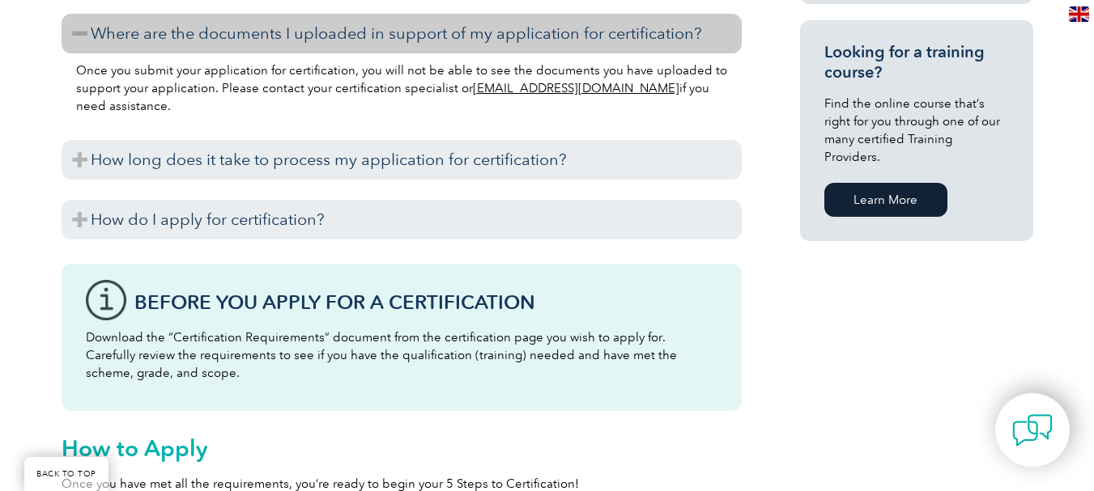
scroll to position [1214, 0]
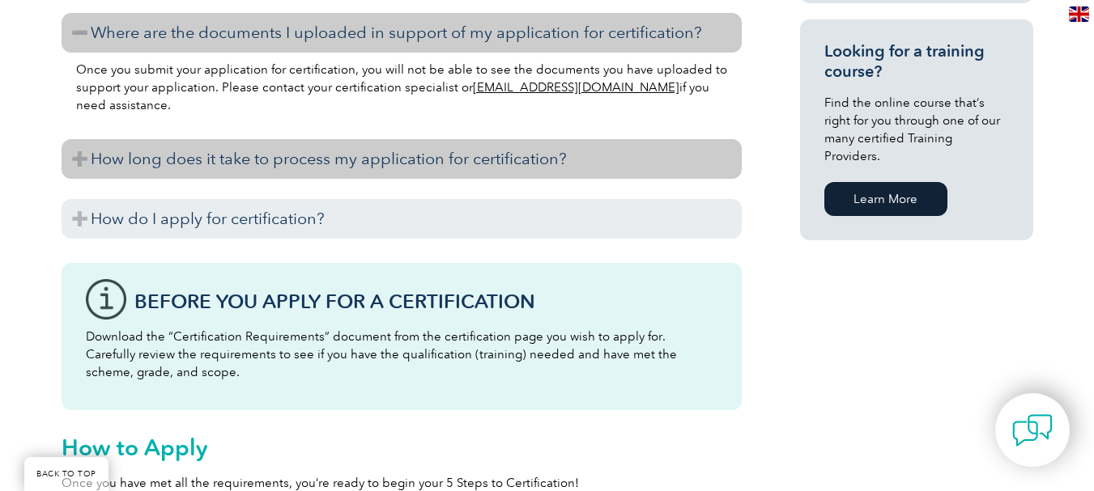
click at [575, 167] on h3 "How long does it take to process my application for certification?" at bounding box center [402, 159] width 680 height 40
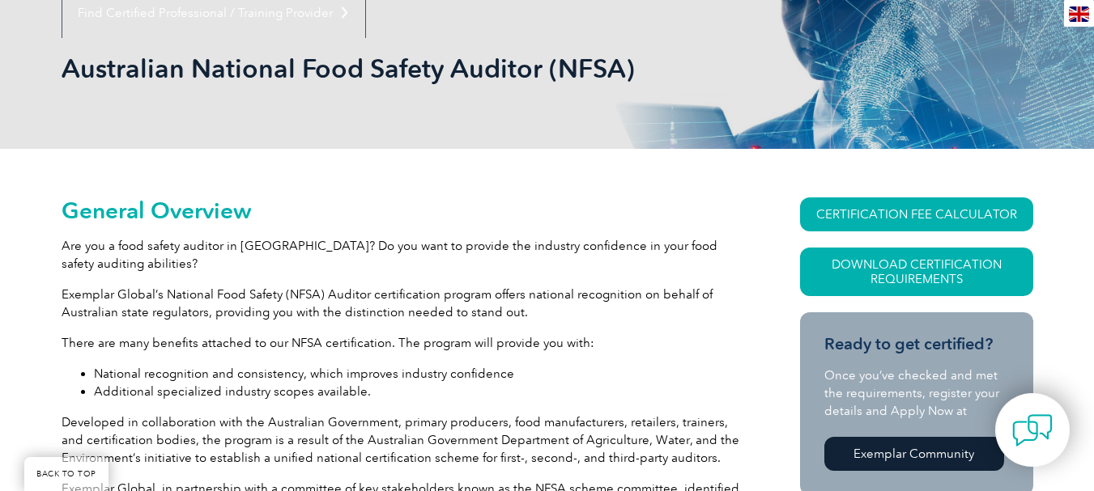
scroll to position [243, 0]
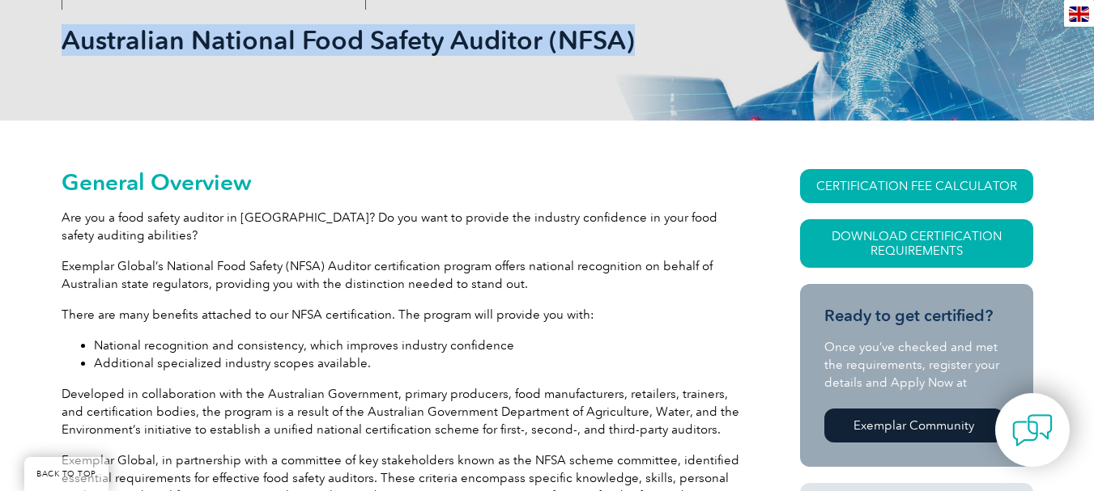
drag, startPoint x: 66, startPoint y: 39, endPoint x: 594, endPoint y: 60, distance: 528.2
click at [639, 64] on div "Australian National Food Safety Auditor (NFSA)" at bounding box center [547, 40] width 971 height 161
copy h1 "Australian National Food Safety Auditor (NFSA)"
